Goal: Information Seeking & Learning: Understand process/instructions

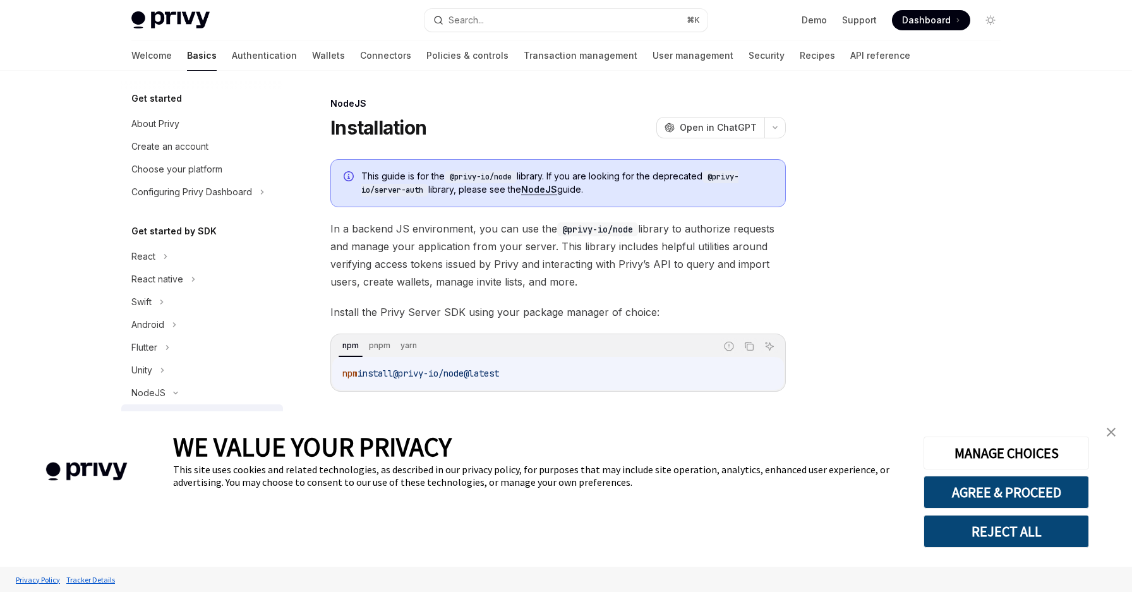
scroll to position [4, 0]
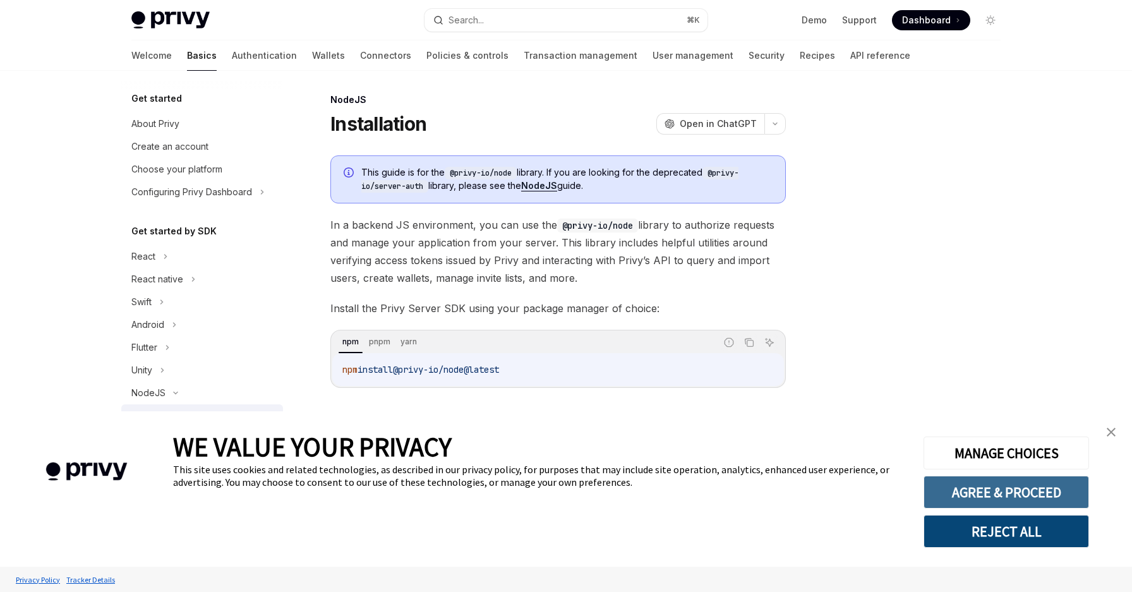
click at [964, 493] on button "AGREE & PROCEED" at bounding box center [1007, 492] width 166 height 33
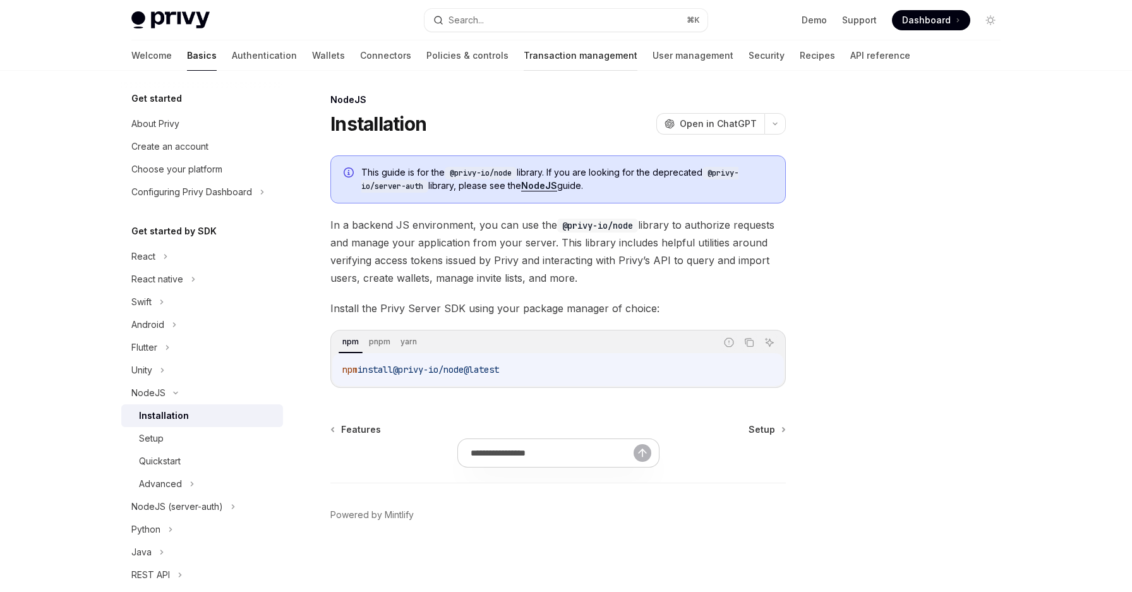
scroll to position [4, 0]
click at [232, 51] on link "Authentication" at bounding box center [264, 55] width 65 height 30
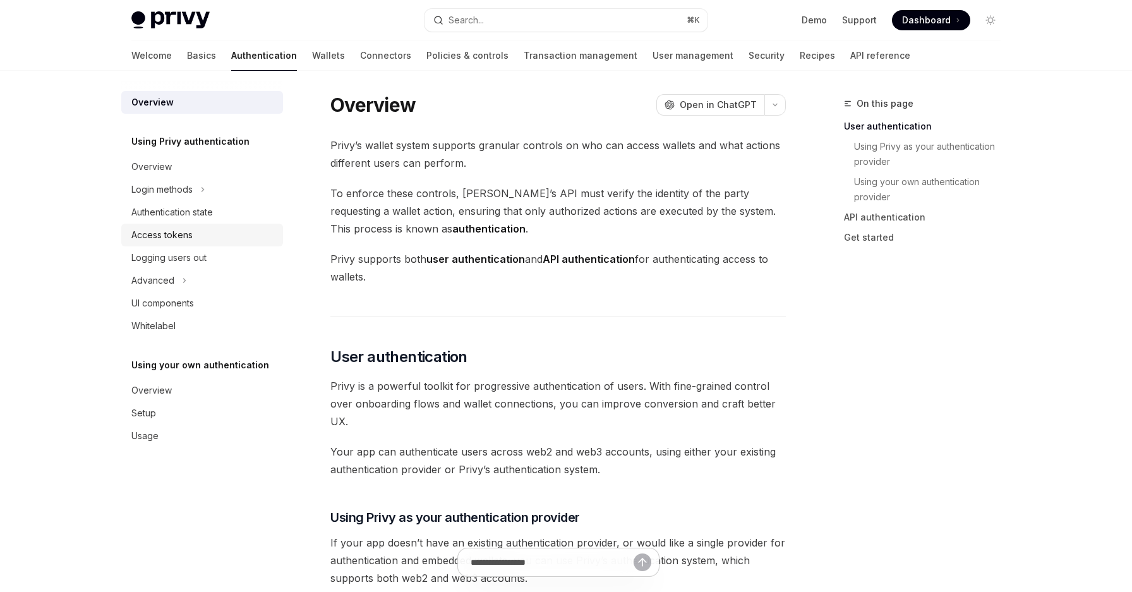
click at [225, 230] on div "Access tokens" at bounding box center [203, 234] width 144 height 15
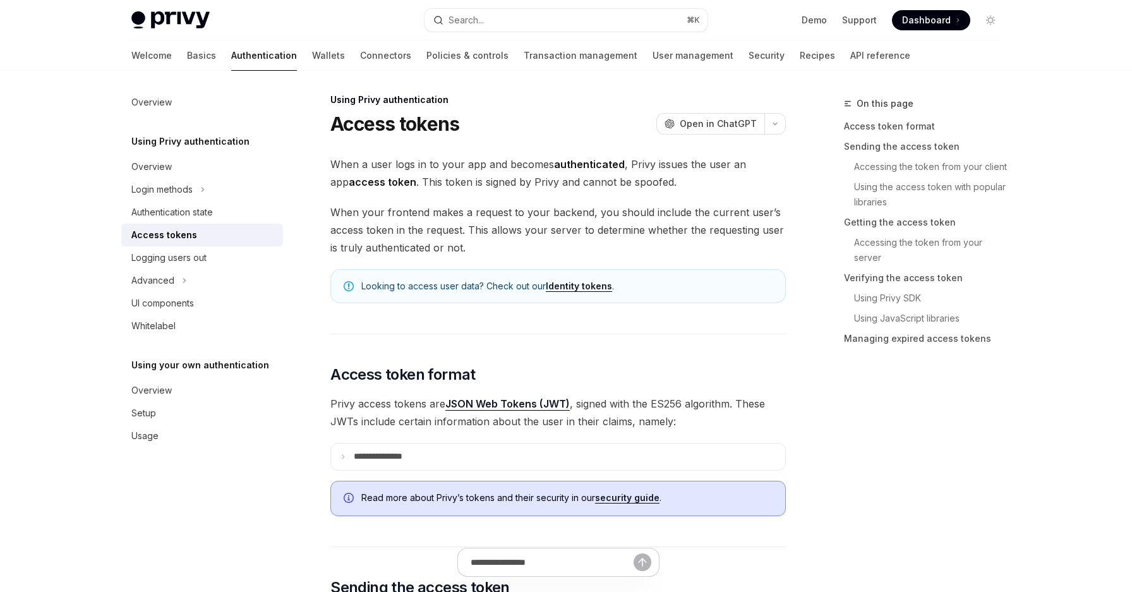
type textarea "*"
click at [880, 295] on link "Using Privy SDK" at bounding box center [927, 298] width 167 height 20
